Goal: Task Accomplishment & Management: Complete application form

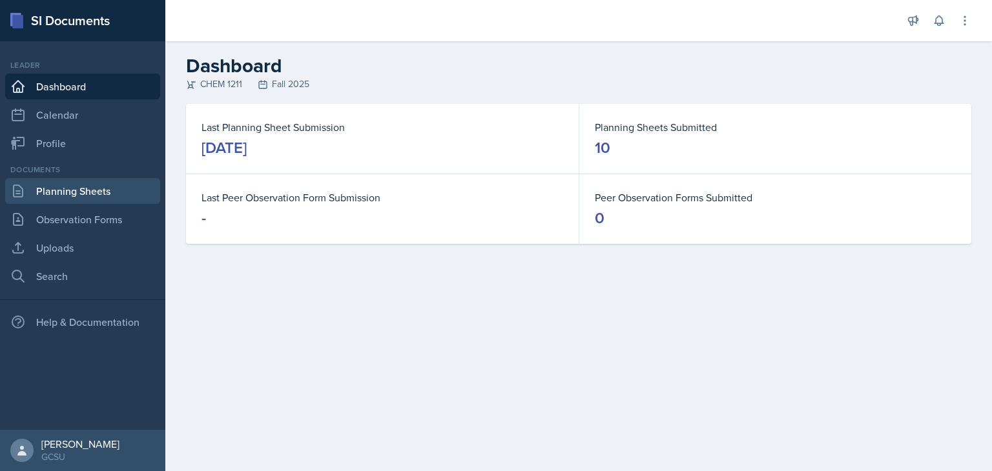
click at [102, 196] on link "Planning Sheets" at bounding box center [82, 191] width 155 height 26
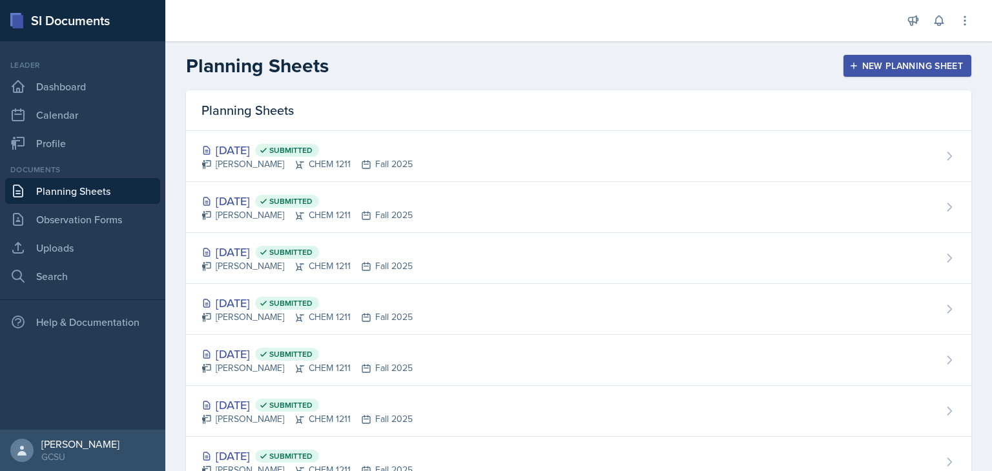
click at [909, 63] on div "New Planning Sheet" at bounding box center [907, 66] width 111 height 10
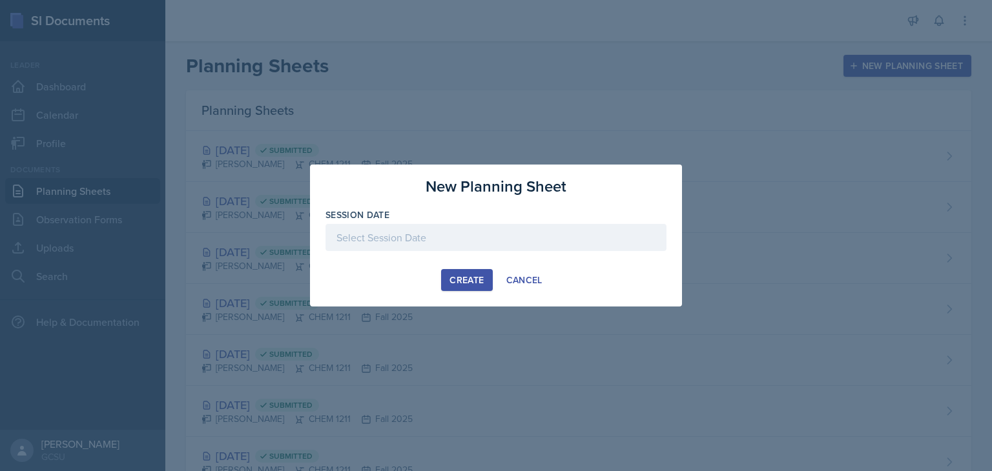
click at [409, 241] on div at bounding box center [495, 237] width 341 height 27
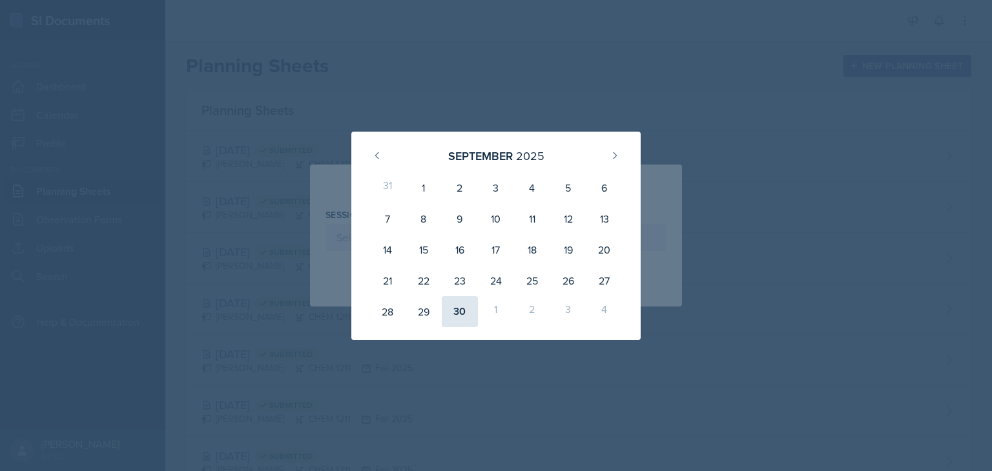
click at [463, 307] on div "30" at bounding box center [460, 311] width 36 height 31
type input "[DATE]"
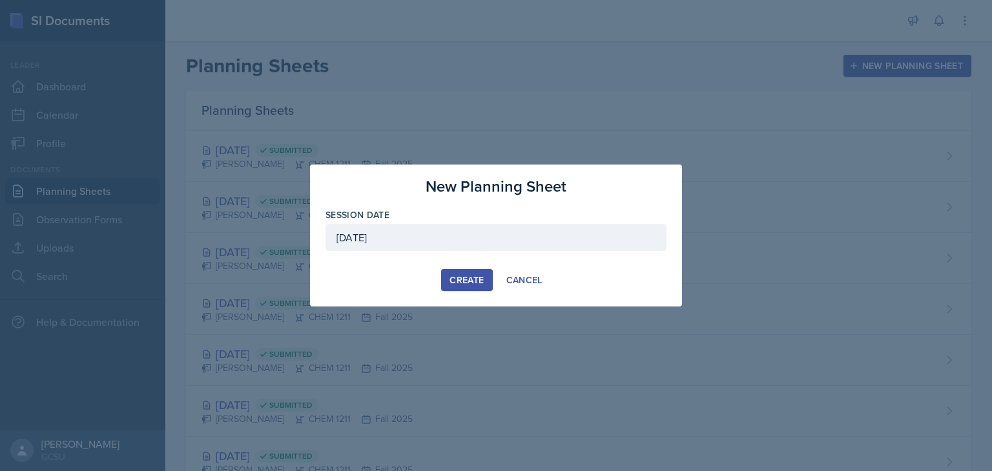
click at [471, 280] on div "Create" at bounding box center [466, 280] width 34 height 10
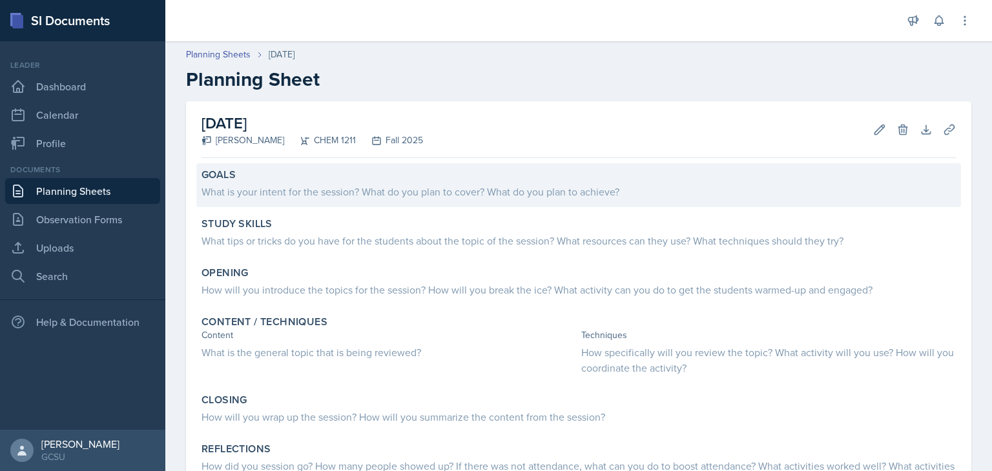
click at [463, 200] on div "Goals What is your intent for the session? What do you plan to cover? What do y…" at bounding box center [578, 185] width 765 height 44
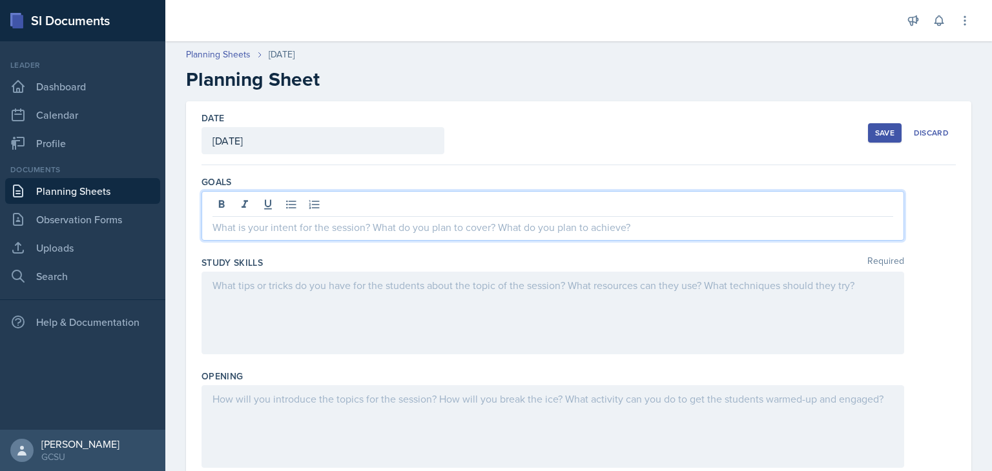
click at [463, 200] on div at bounding box center [552, 216] width 703 height 50
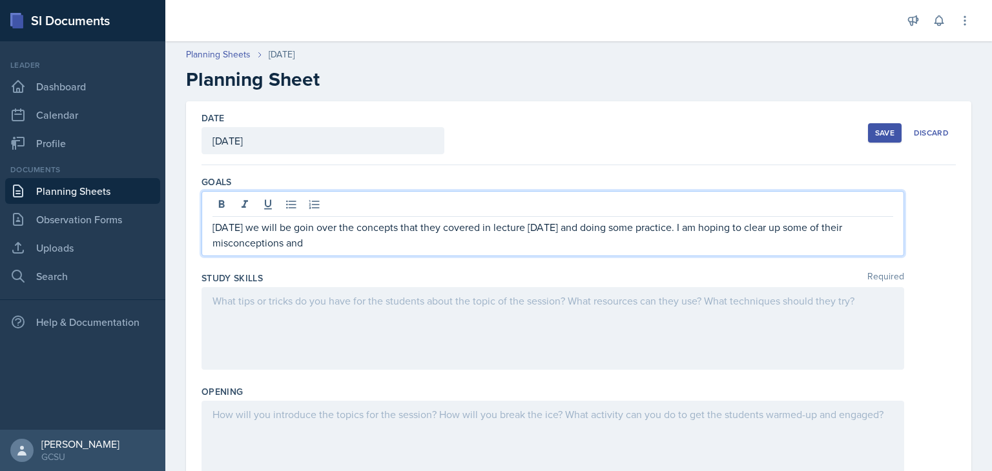
click at [307, 229] on p "[DATE] we will be goin over the concepts that they covered in lecture [DATE] an…" at bounding box center [552, 235] width 681 height 31
click at [518, 245] on p "[DATE] we will be going over the concepts that they covered in lecture [DATE] a…" at bounding box center [552, 235] width 681 height 31
click at [418, 335] on div at bounding box center [552, 328] width 703 height 83
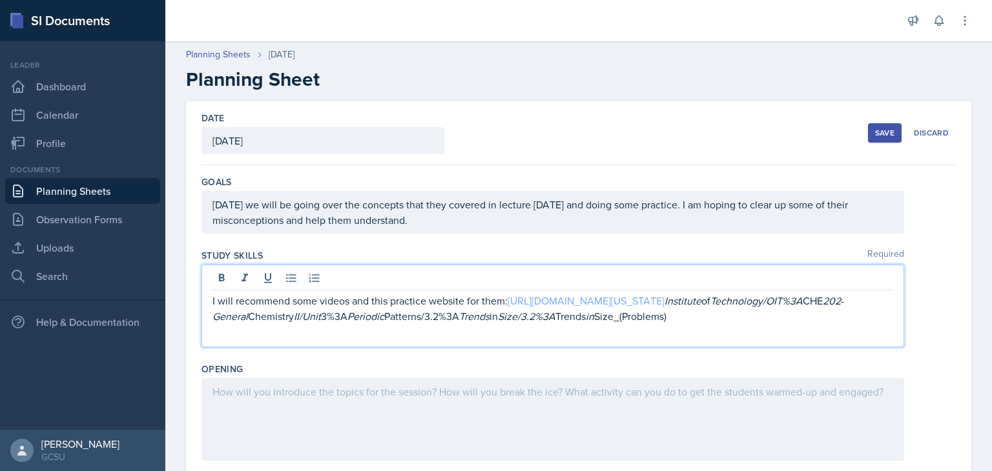
click at [650, 299] on link "[URL][DOMAIN_NAME][US_STATE]" at bounding box center [586, 301] width 157 height 14
drag, startPoint x: 511, startPoint y: 302, endPoint x: 681, endPoint y: 344, distance: 175.7
click at [681, 344] on div "I will recommend some videos and this practice website for them: [URL][DOMAIN_N…" at bounding box center [552, 306] width 703 height 83
click at [380, 300] on p "I will recommend they print out a peridic table and draw arrows to ilusstrate t…" at bounding box center [552, 308] width 681 height 31
click at [805, 301] on p "I will recommend they print out a periodic table and draw arrows to illustrate …" at bounding box center [552, 308] width 681 height 31
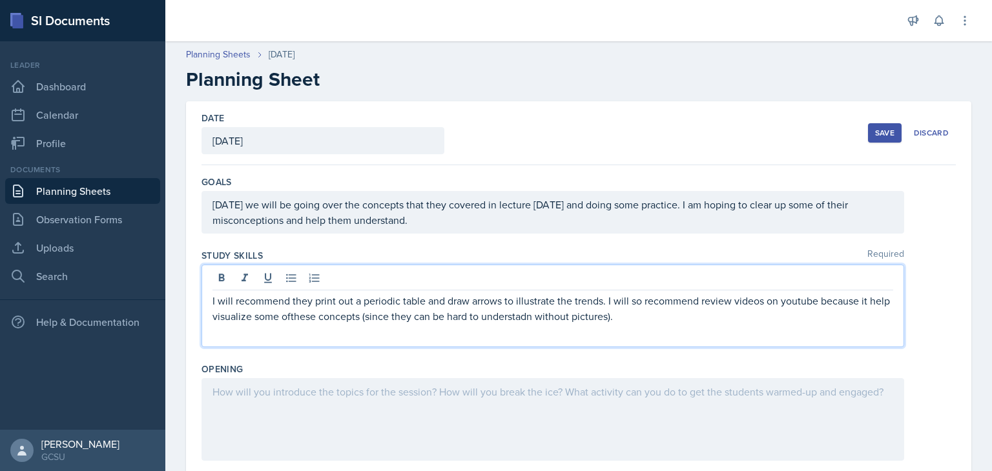
click at [805, 301] on p "I will recommend they print out a periodic table and draw arrows to illustrate …" at bounding box center [552, 308] width 681 height 31
drag, startPoint x: 805, startPoint y: 301, endPoint x: 683, endPoint y: 318, distance: 123.2
click at [683, 318] on p "I will recommend they print out a periodic table and draw arrows to illustrate …" at bounding box center [552, 308] width 681 height 31
click at [313, 316] on p "I will recommend they print out a periodic table and draw arrows to illustrate …" at bounding box center [552, 308] width 681 height 31
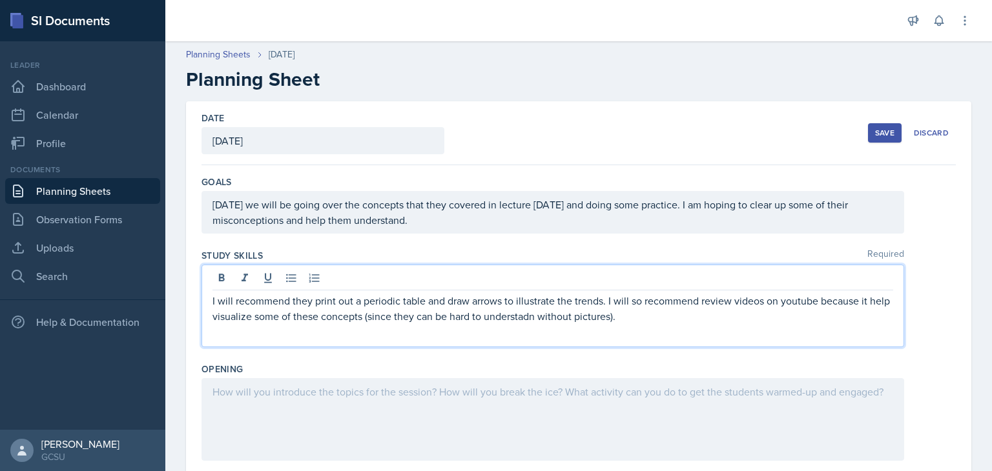
click at [537, 318] on p "I will recommend they print out a periodic table and draw arrows to illustrate …" at bounding box center [552, 308] width 681 height 31
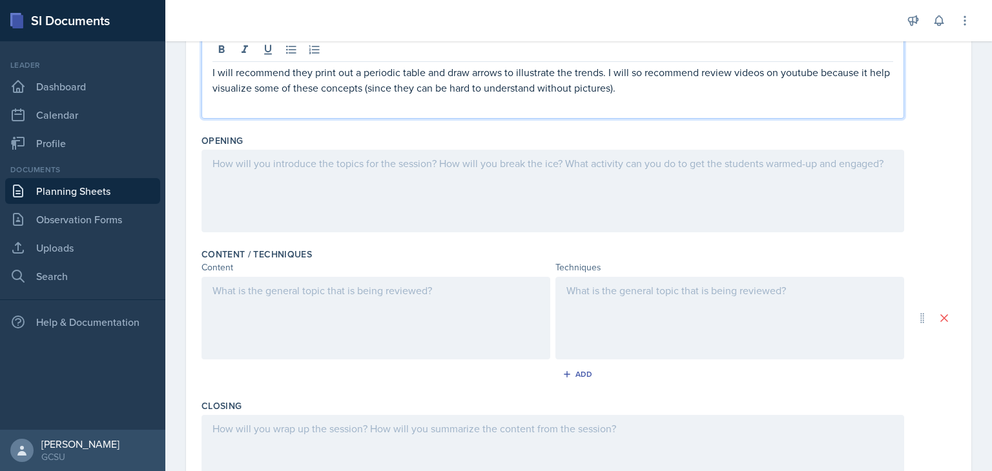
scroll to position [234, 0]
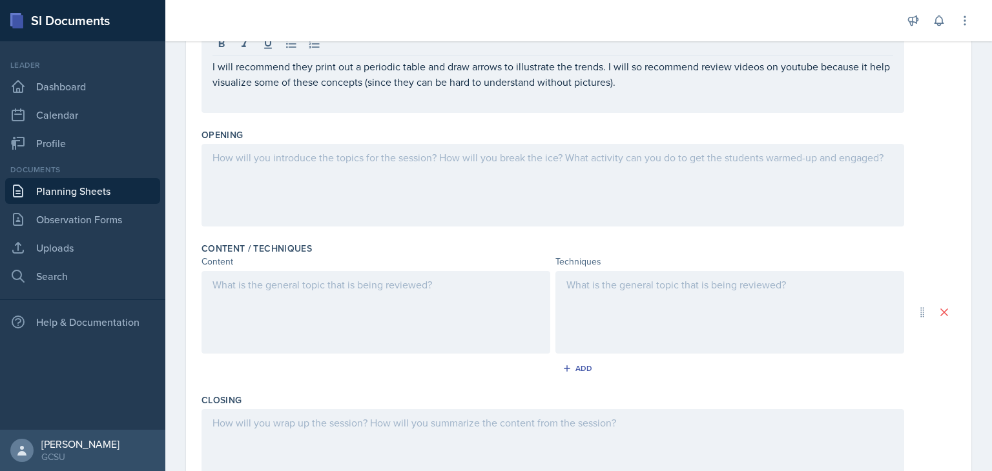
click at [517, 181] on div at bounding box center [552, 185] width 703 height 83
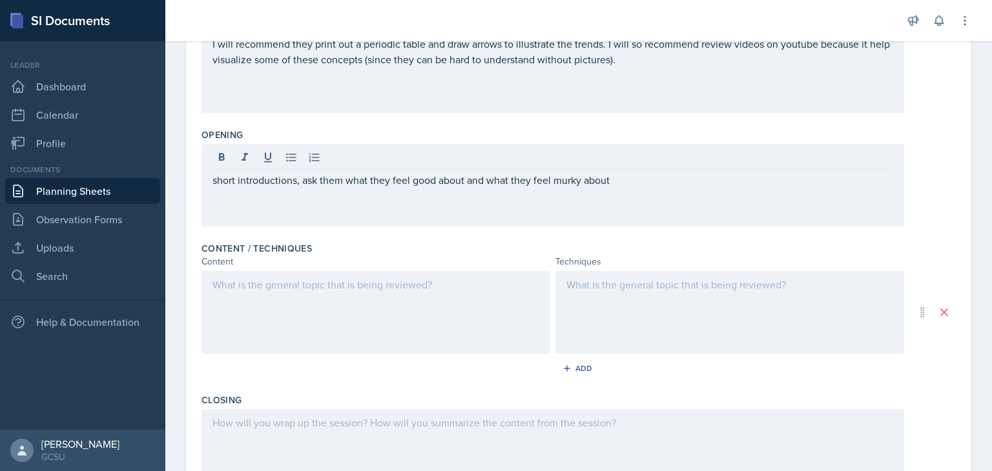
click at [345, 303] on div at bounding box center [375, 312] width 349 height 83
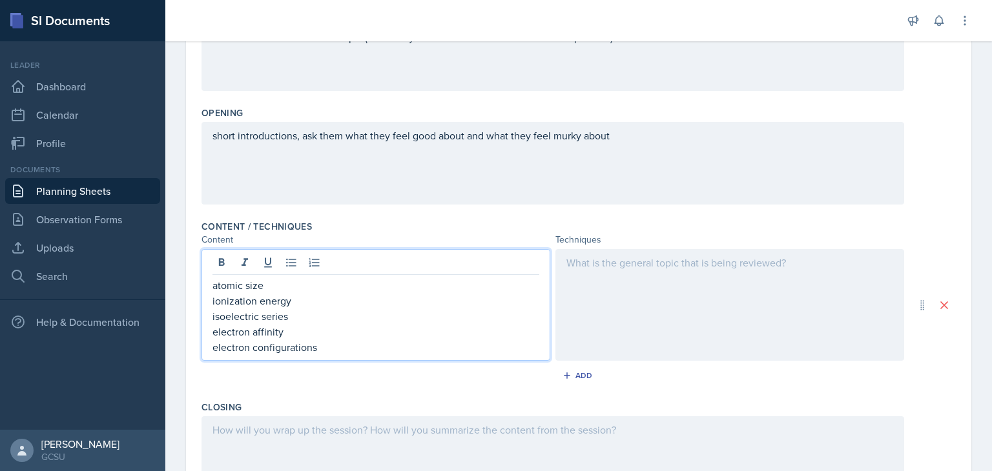
click at [677, 288] on div at bounding box center [729, 305] width 349 height 112
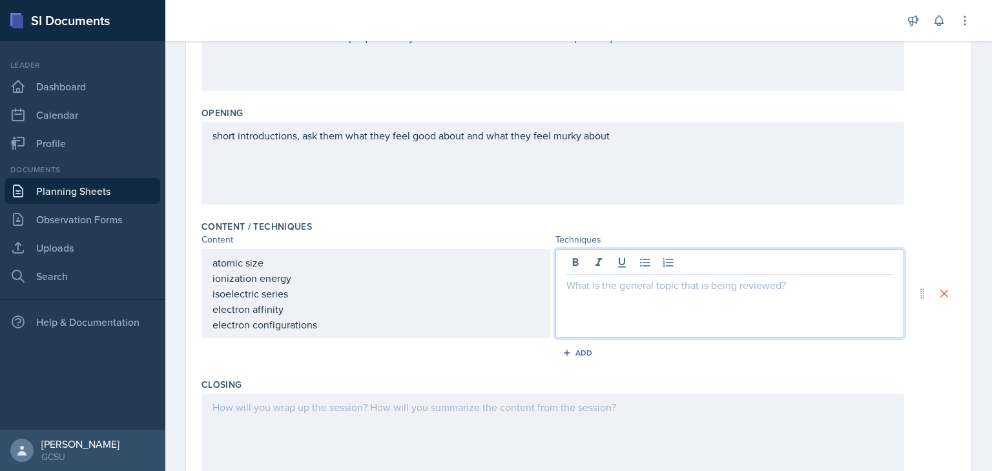
scroll to position [279, 0]
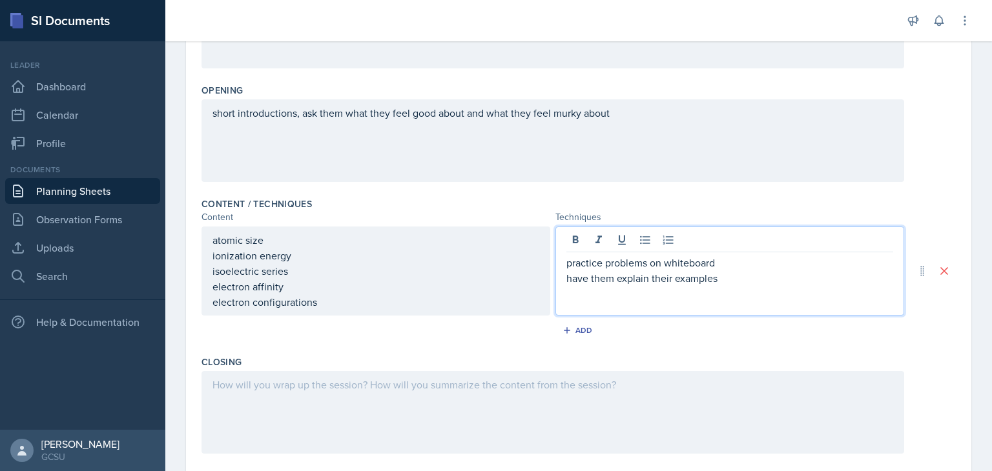
click at [690, 277] on p "have them explain their examples" at bounding box center [729, 278] width 327 height 15
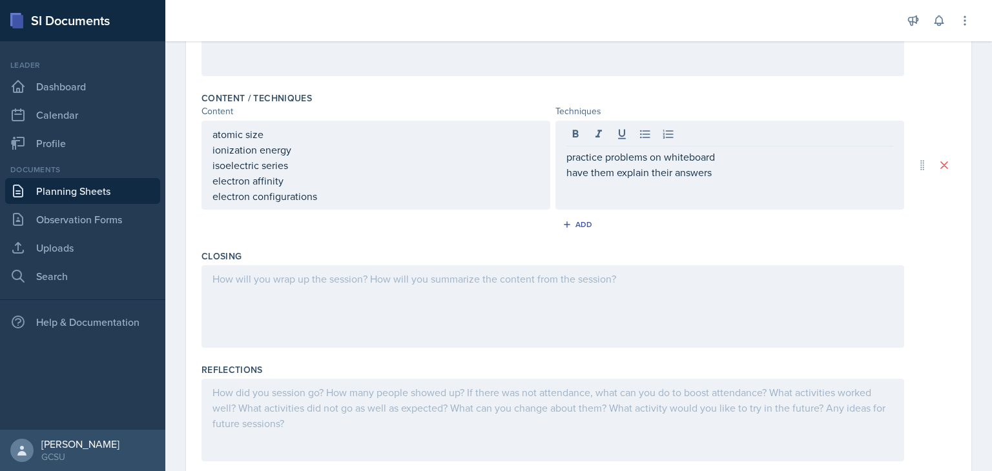
click at [625, 300] on div at bounding box center [552, 306] width 703 height 83
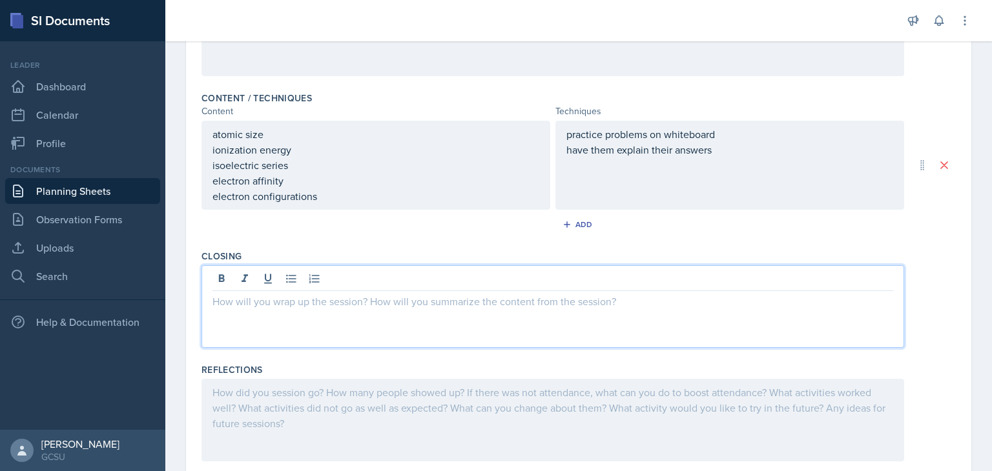
scroll to position [407, 0]
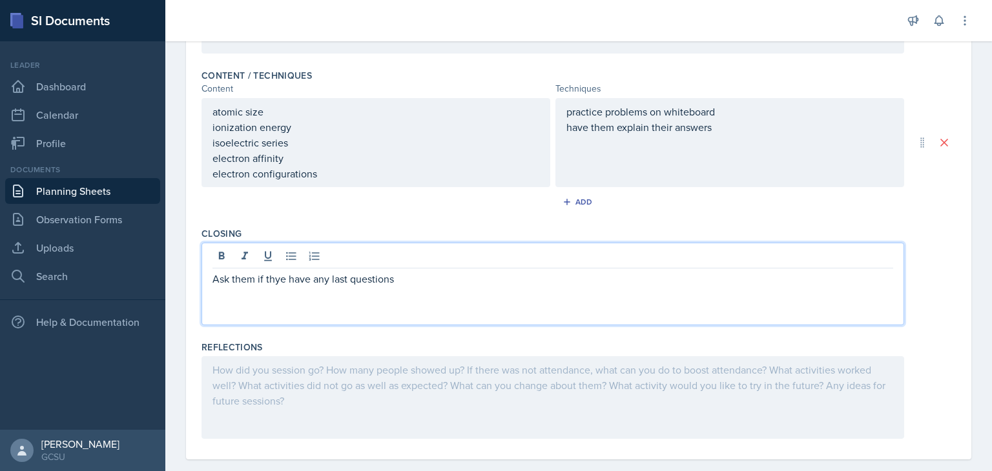
click at [273, 280] on p "Ask them if thye have any last questions" at bounding box center [552, 278] width 681 height 15
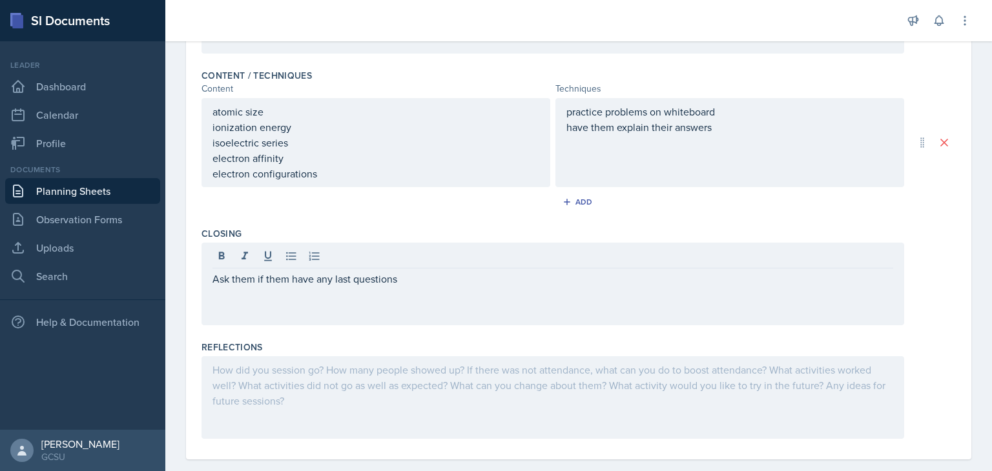
click at [430, 290] on div "Ask them if them have any last questions" at bounding box center [552, 284] width 703 height 83
click at [426, 288] on div "Ask them if them have any last questions" at bounding box center [552, 284] width 703 height 83
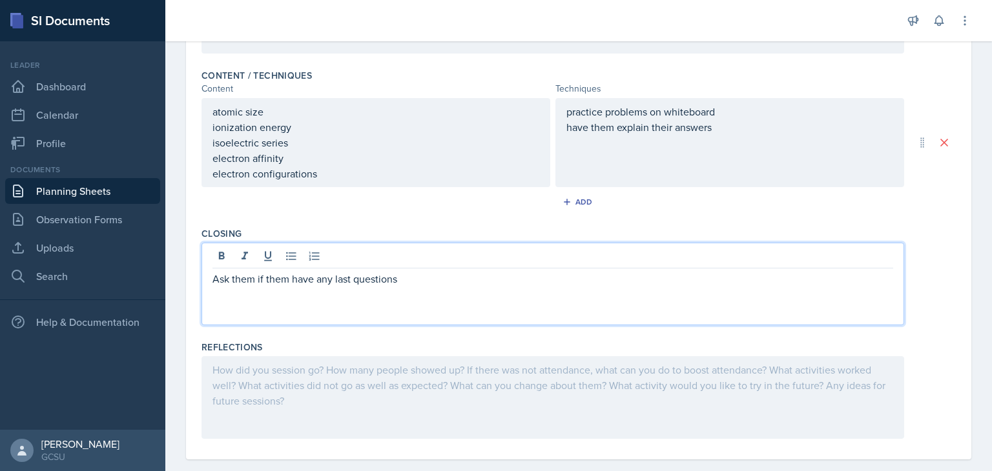
click at [418, 281] on p "Ask them if them have any last questions" at bounding box center [552, 278] width 681 height 15
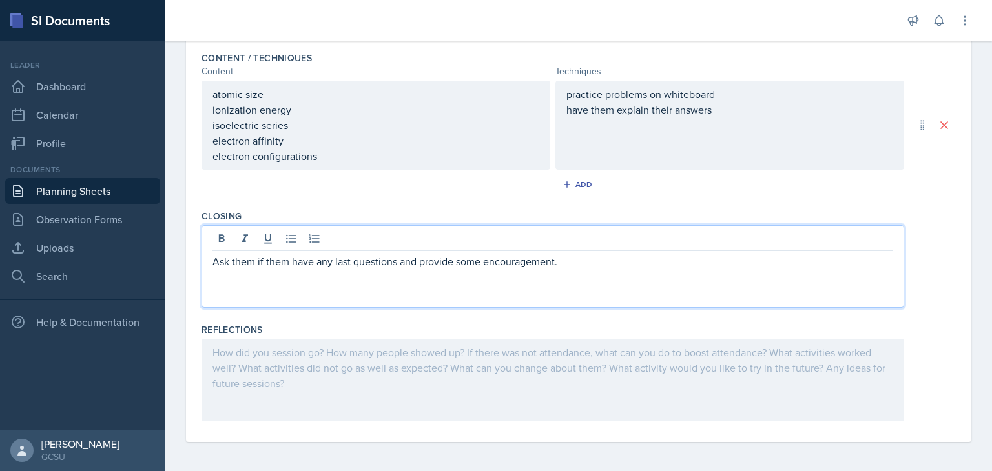
scroll to position [426, 0]
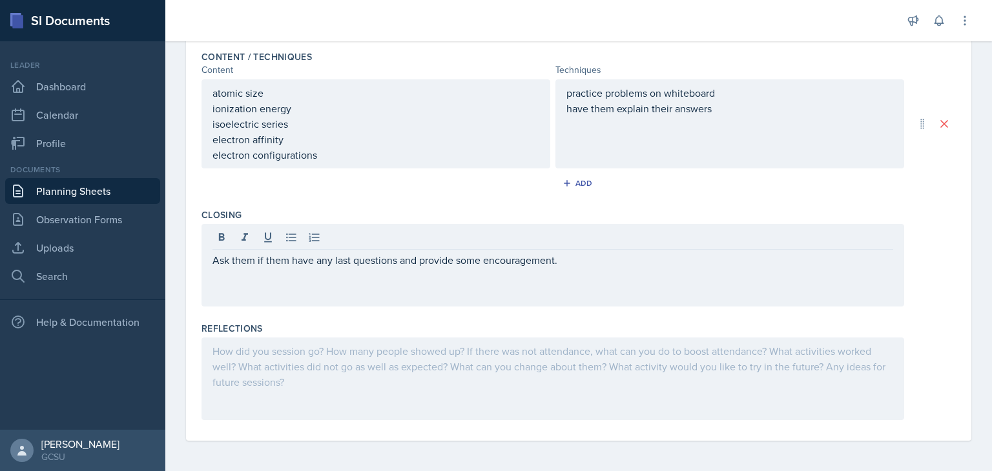
click at [375, 403] on div at bounding box center [552, 379] width 703 height 83
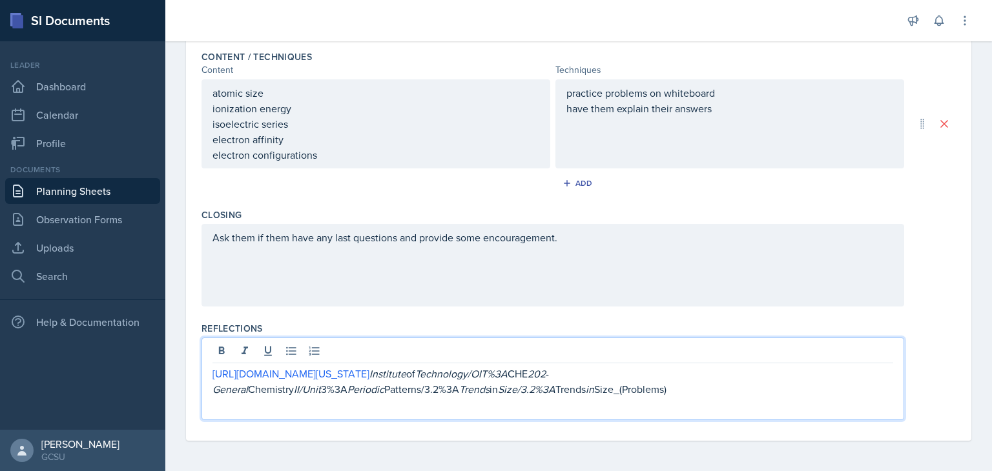
click at [384, 382] on p "[URL][DOMAIN_NAME][US_STATE] Institute of Technology/OIT%3A CHE 202 - General C…" at bounding box center [552, 381] width 681 height 31
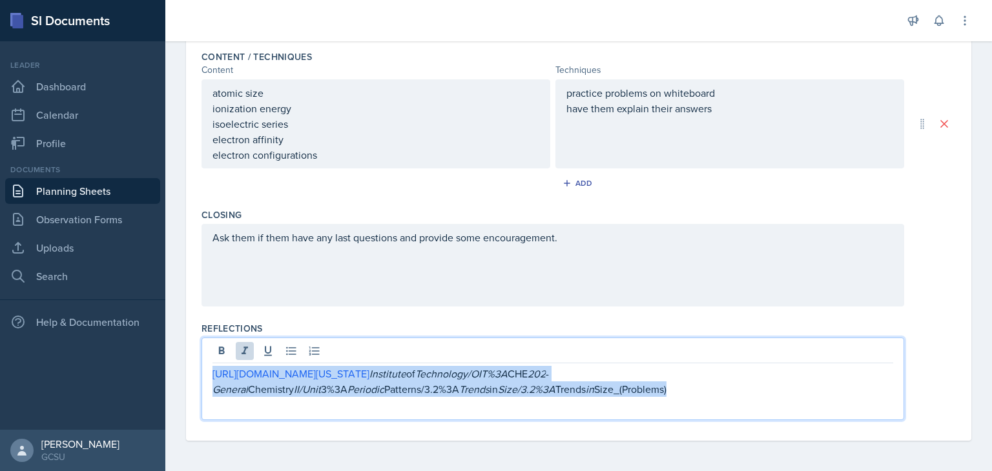
click at [384, 382] on p "[URL][DOMAIN_NAME][US_STATE] Institute of Technology/OIT%3A CHE 202 - General C…" at bounding box center [552, 381] width 681 height 31
copy p "[URL][DOMAIN_NAME][US_STATE] Institute of Technology/OIT%3A CHE 202 - General C…"
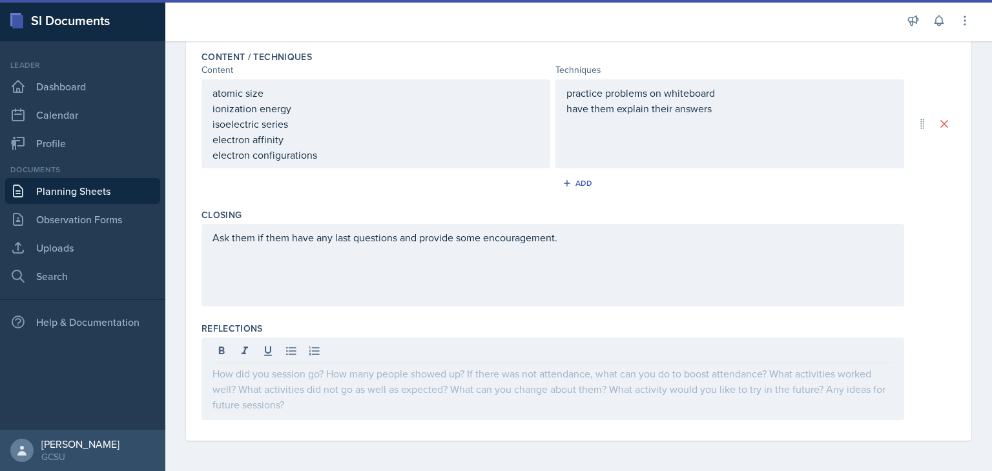
click at [697, 135] on div "practice problems on whiteboard have them explain their answers" at bounding box center [729, 123] width 349 height 89
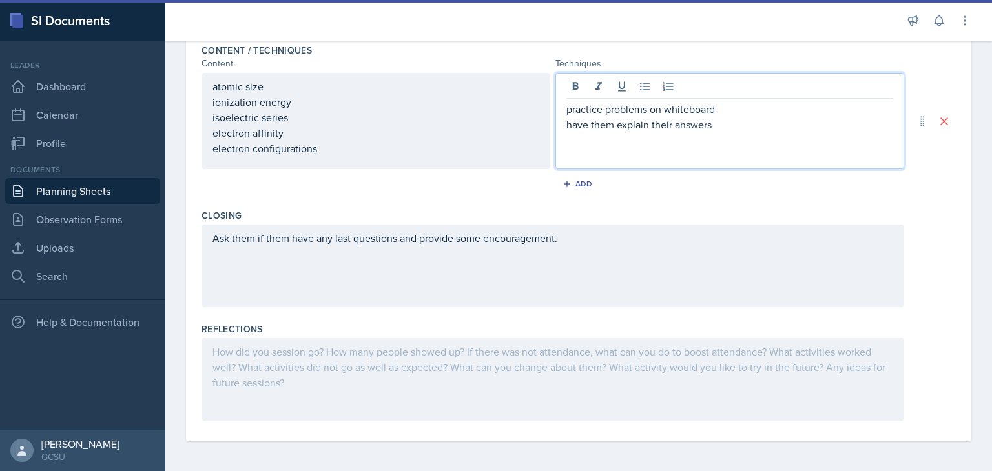
scroll to position [448, 0]
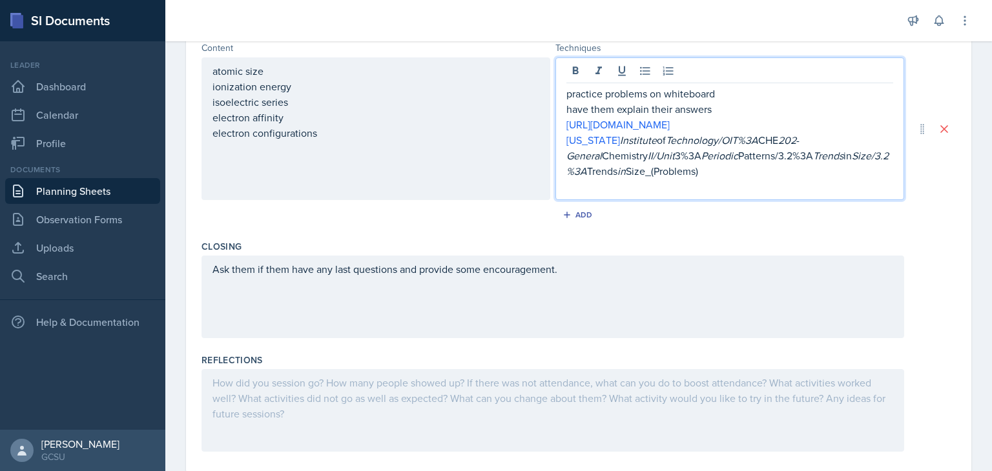
click at [566, 156] on em "General" at bounding box center [584, 156] width 36 height 14
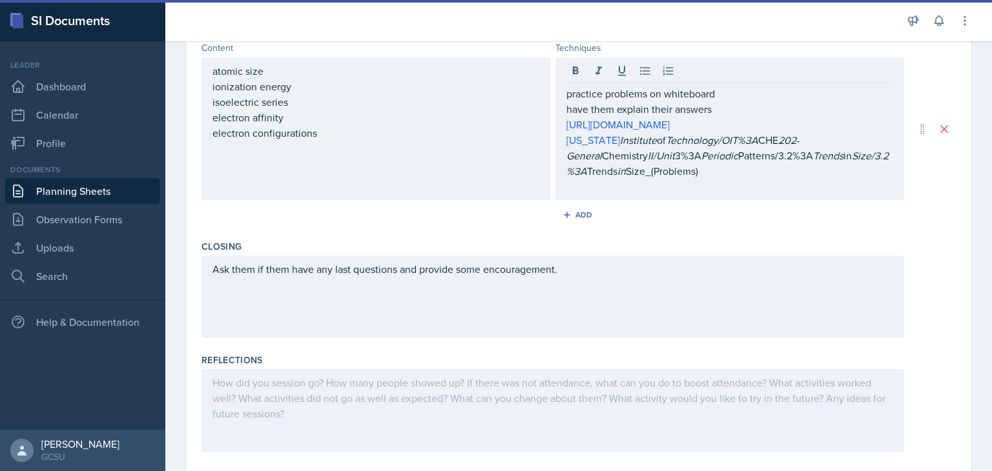
click at [674, 227] on div "Add" at bounding box center [578, 217] width 754 height 25
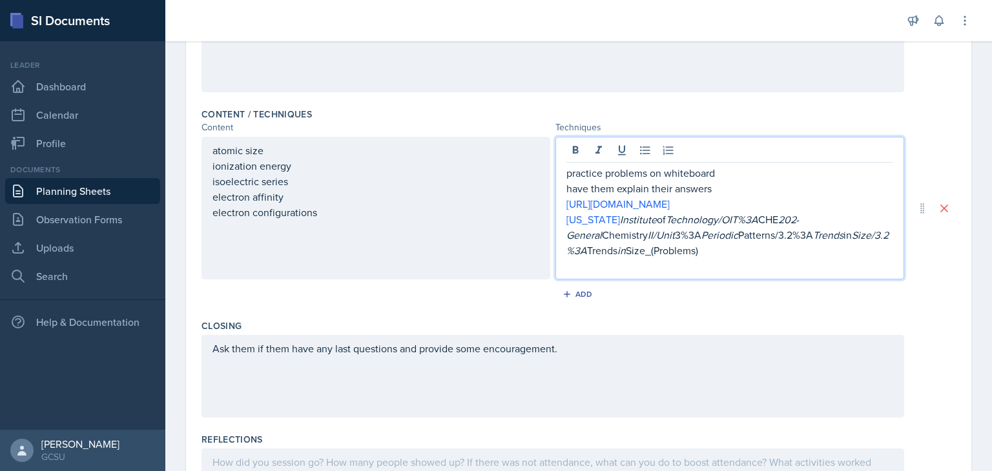
scroll to position [391, 0]
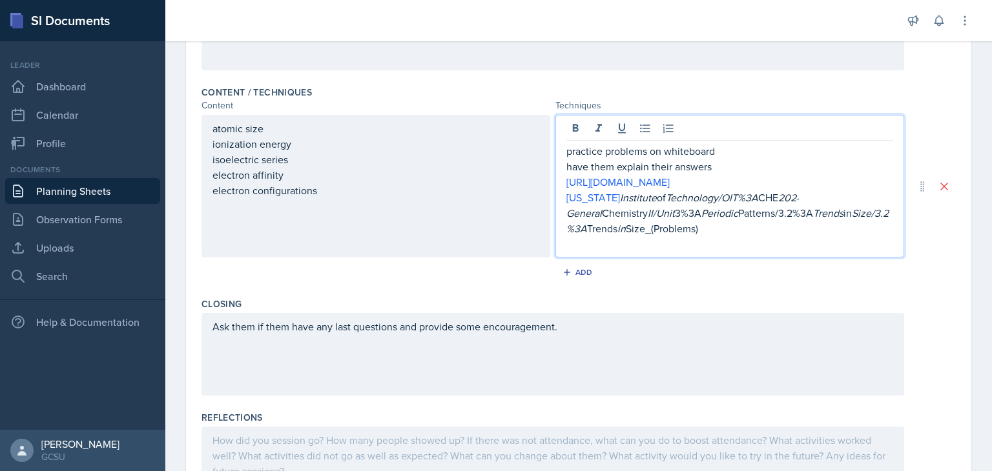
click at [736, 231] on p "[URL][DOMAIN_NAME][US_STATE] Institute of Technology/OIT%3A CHE 202 - General C…" at bounding box center [729, 205] width 327 height 62
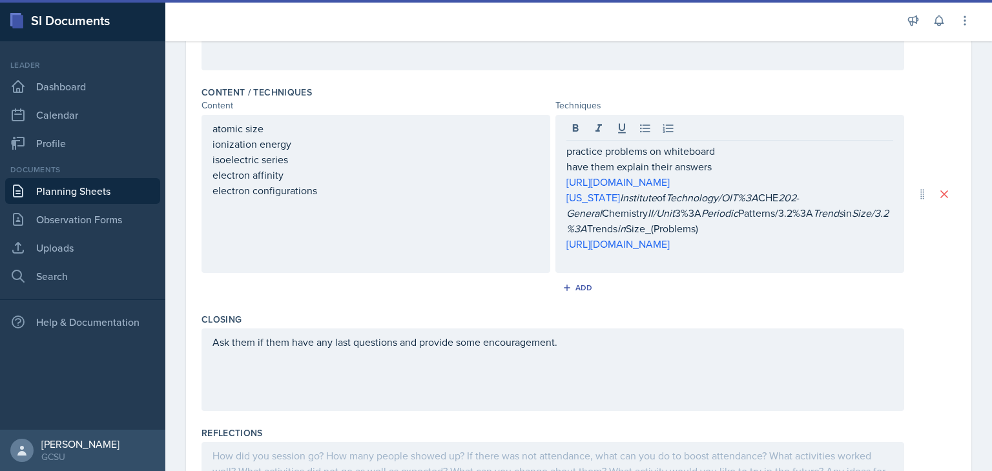
click at [780, 326] on div "Closing" at bounding box center [578, 319] width 754 height 13
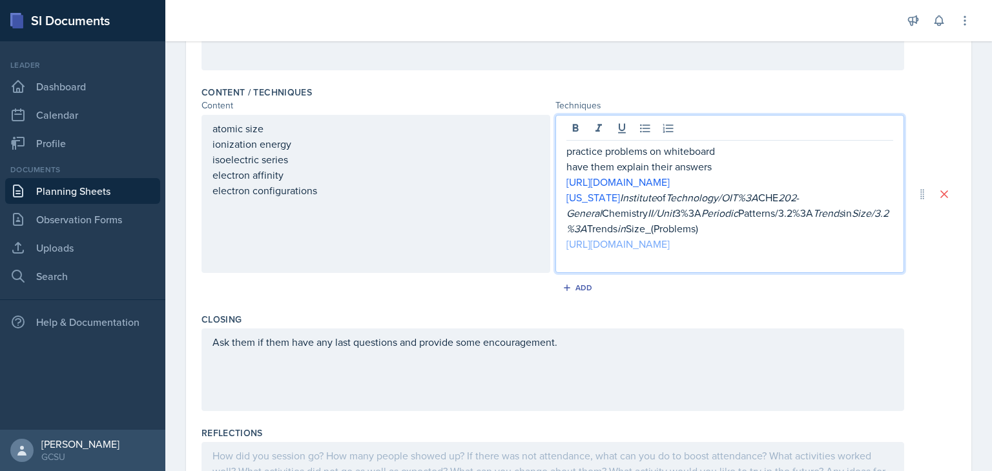
click at [670, 237] on link "[URL][DOMAIN_NAME]" at bounding box center [617, 244] width 103 height 14
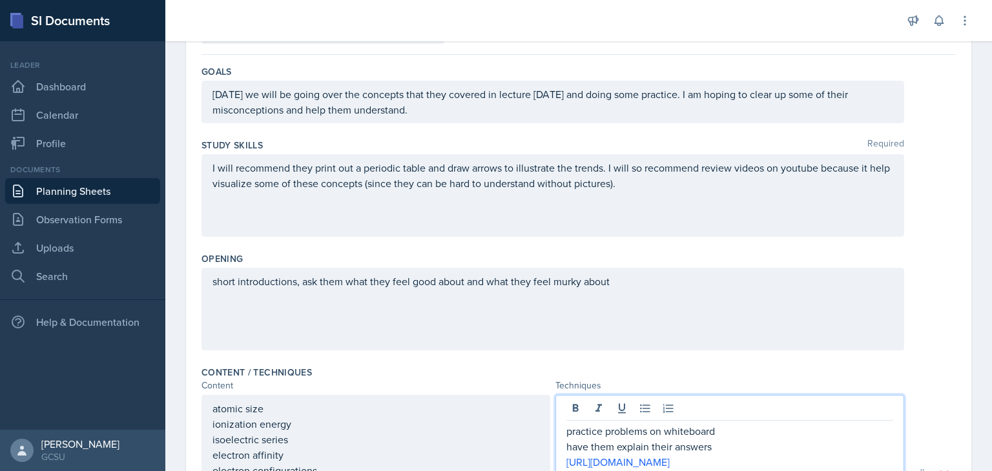
scroll to position [0, 0]
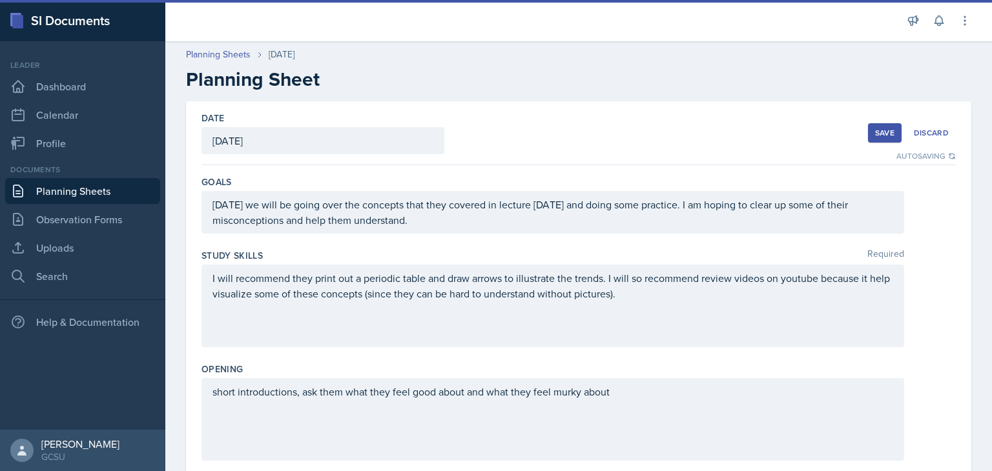
click at [875, 132] on div "Save" at bounding box center [884, 133] width 19 height 10
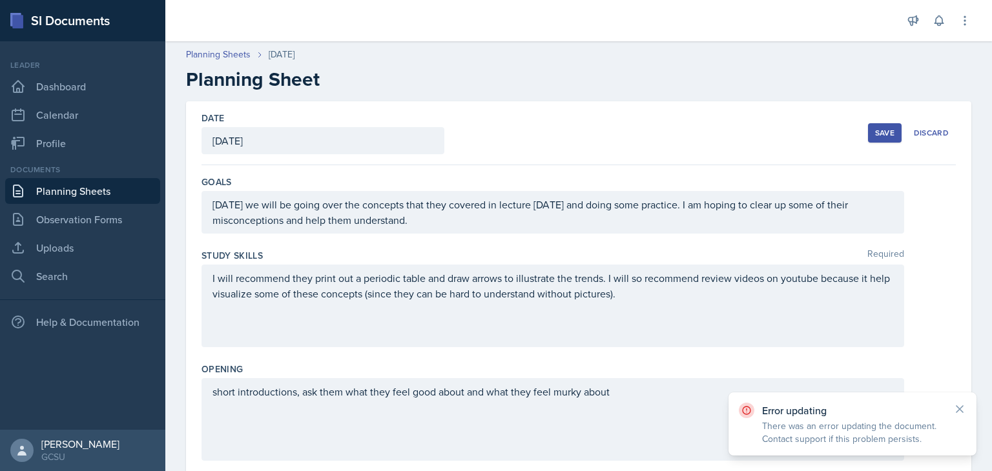
click at [875, 135] on div "Save" at bounding box center [884, 133] width 19 height 10
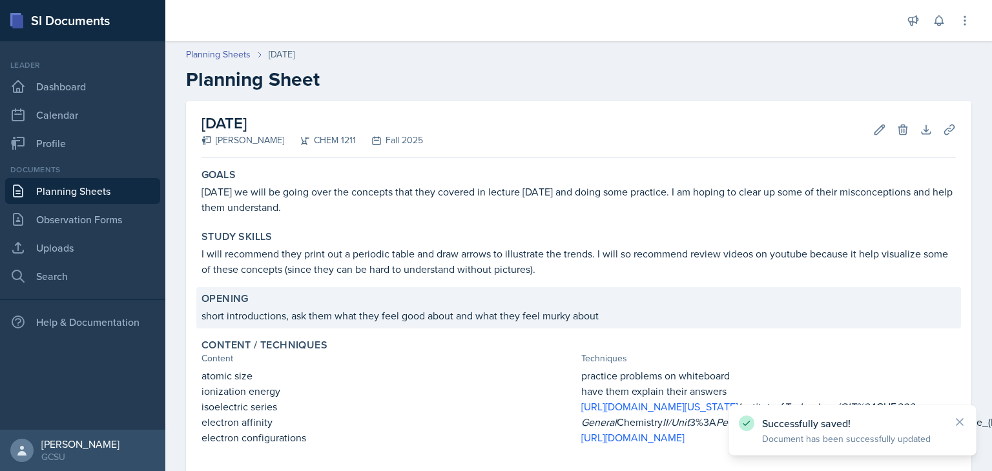
scroll to position [204, 0]
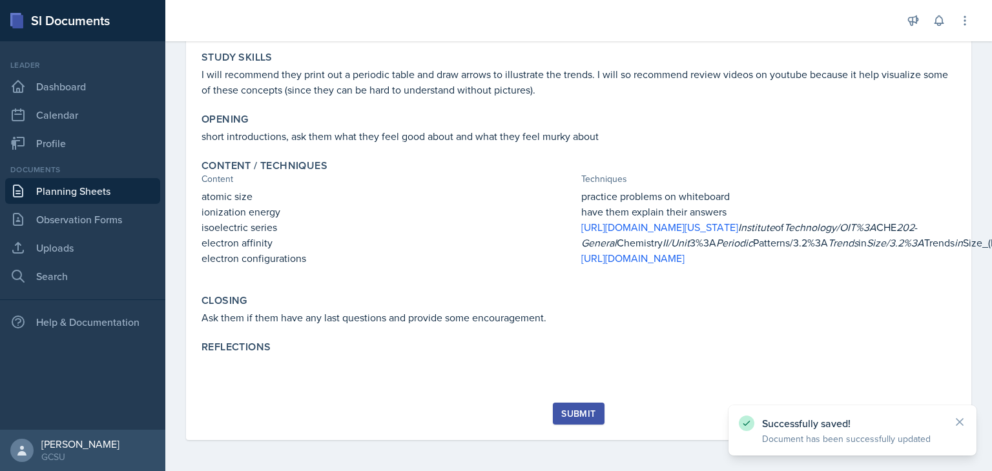
click at [562, 409] on div "Submit" at bounding box center [578, 414] width 34 height 10
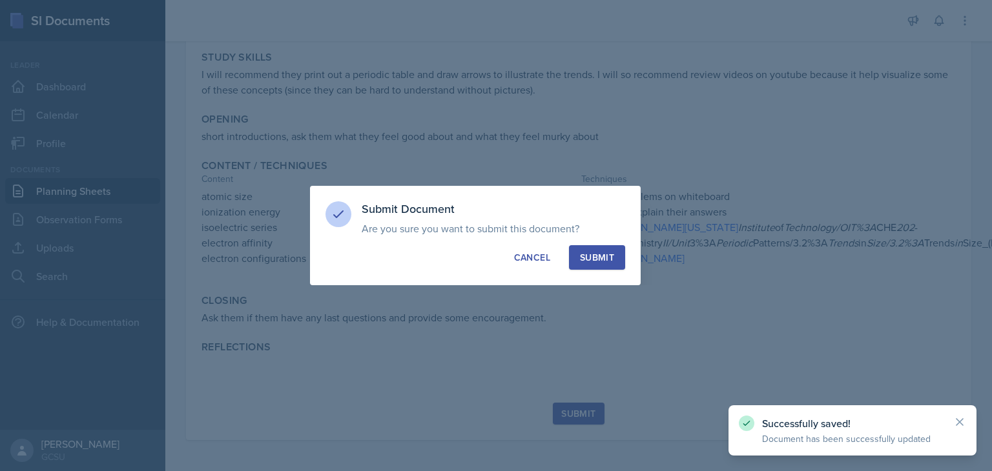
click at [602, 249] on button "Submit" at bounding box center [597, 257] width 56 height 25
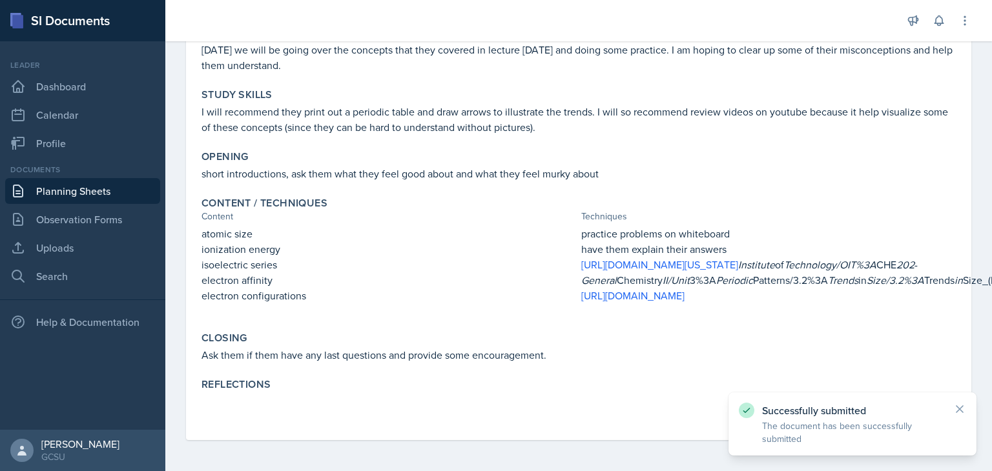
scroll to position [0, 0]
